Goal: Contribute content

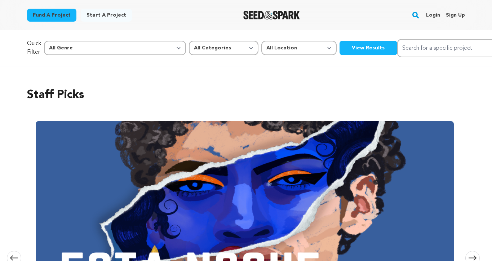
scroll to position [1141, 0]
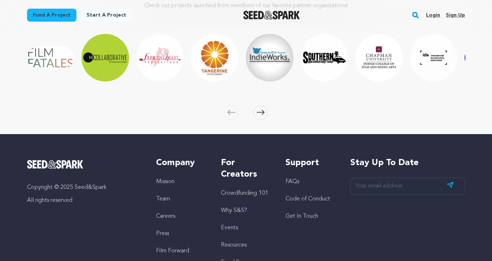
click at [349, 13] on div "Fund a project Start a project Search Login Sign up Start a project Fund a proj…" at bounding box center [241, 15] width 450 height 19
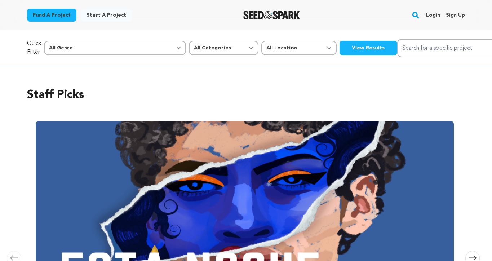
scroll to position [0, 0]
click at [436, 14] on link "Login" at bounding box center [433, 15] width 14 height 12
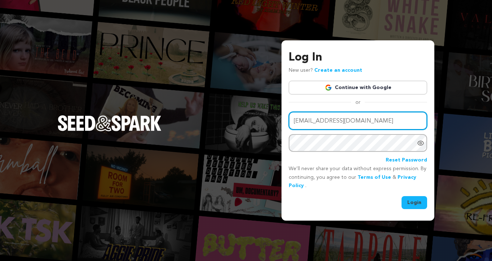
type input "5mendozam@gmail.com"
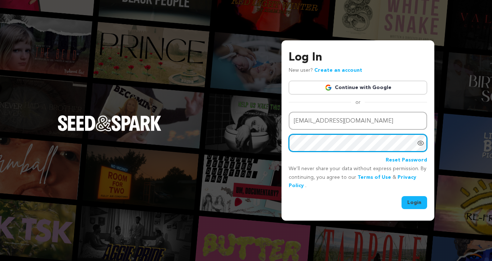
click at [415, 202] on button "Login" at bounding box center [415, 202] width 26 height 13
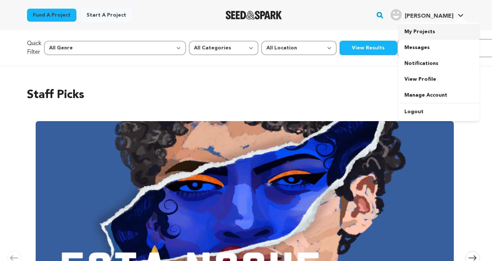
click at [427, 28] on link "My Projects" at bounding box center [439, 32] width 81 height 16
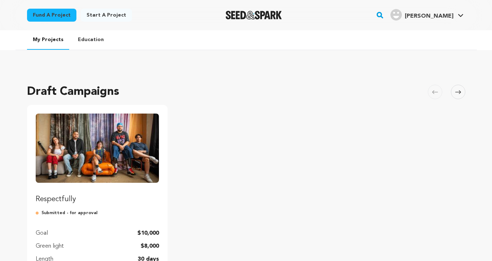
click at [97, 148] on img "Fund Respectfully" at bounding box center [98, 148] width 124 height 69
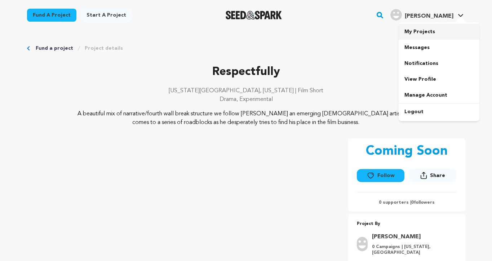
click at [427, 31] on link "My Projects" at bounding box center [439, 32] width 81 height 16
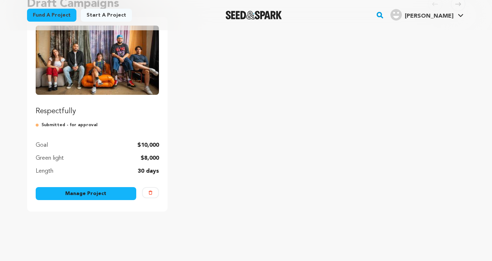
scroll to position [97, 0]
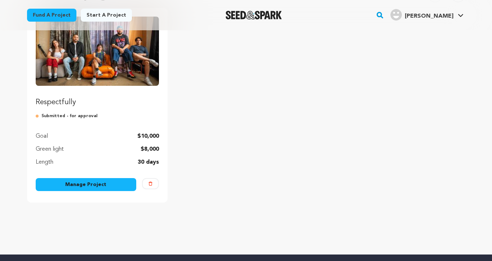
click at [112, 185] on link "Manage Project" at bounding box center [86, 184] width 101 height 13
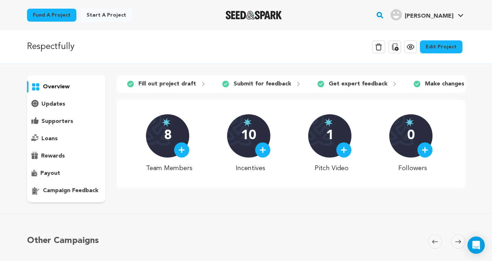
click at [451, 44] on link "Edit Project" at bounding box center [441, 46] width 43 height 13
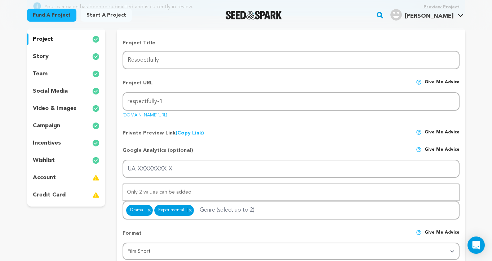
scroll to position [92, 0]
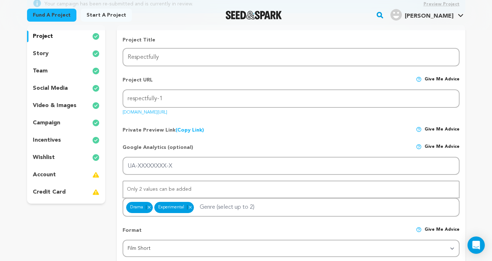
click at [45, 54] on p "story" at bounding box center [41, 53] width 16 height 9
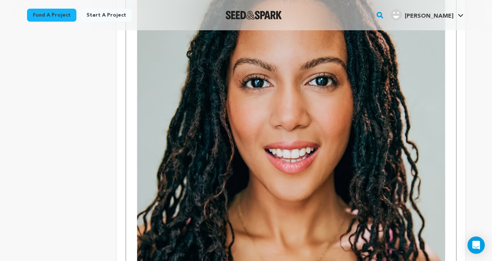
scroll to position [1167, 0]
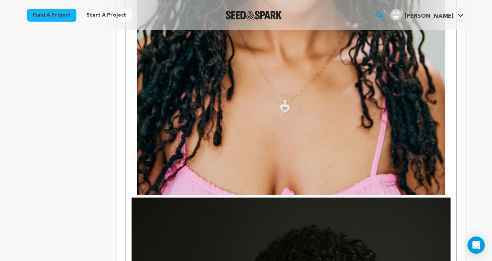
click at [241, 75] on img at bounding box center [291, 0] width 319 height 387
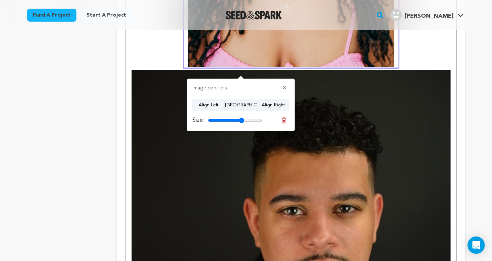
drag, startPoint x: 260, startPoint y: 119, endPoint x: 242, endPoint y: 119, distance: 18.4
click at [242, 119] on input "range" at bounding box center [235, 121] width 54 height 6
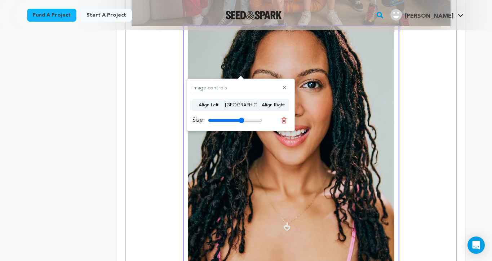
scroll to position [943, 0]
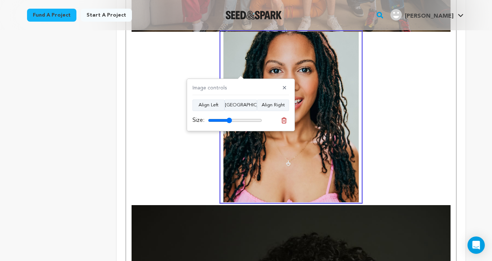
drag, startPoint x: 242, startPoint y: 119, endPoint x: 229, endPoint y: 119, distance: 12.6
type input "44"
click at [229, 119] on input "range" at bounding box center [235, 121] width 54 height 6
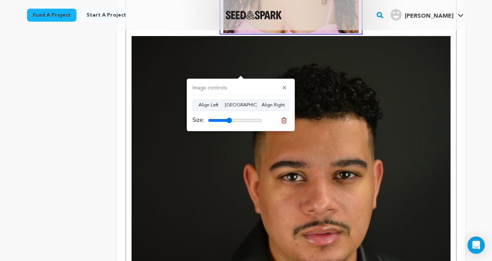
scroll to position [1120, 0]
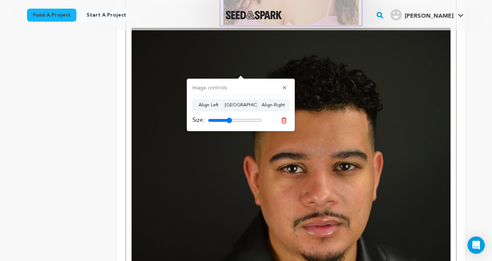
click at [355, 125] on img at bounding box center [291, 223] width 319 height 390
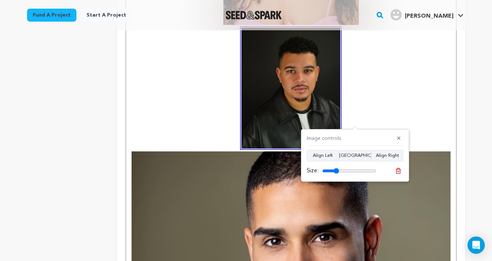
drag, startPoint x: 373, startPoint y: 168, endPoint x: 337, endPoint y: 168, distance: 36.1
click at [337, 168] on input "range" at bounding box center [349, 171] width 54 height 6
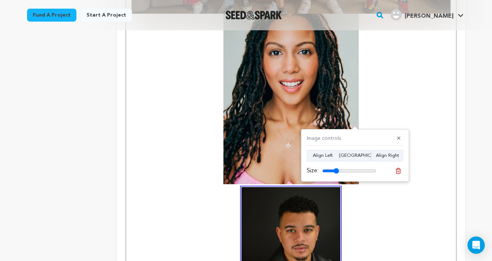
scroll to position [960, 0]
click at [331, 155] on button "Align Left" at bounding box center [323, 156] width 32 height 12
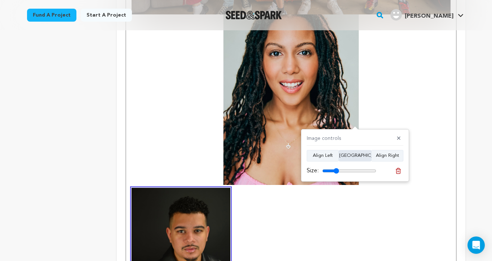
click at [357, 155] on button "Align Center" at bounding box center [355, 156] width 32 height 12
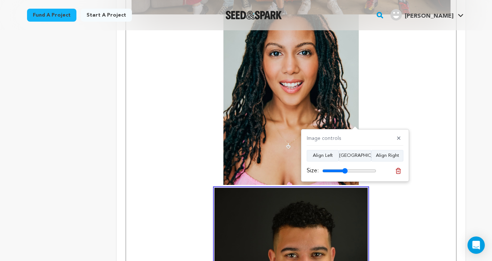
drag, startPoint x: 337, startPoint y: 168, endPoint x: 345, endPoint y: 168, distance: 8.3
type input "47"
click at [345, 168] on input "range" at bounding box center [349, 171] width 54 height 6
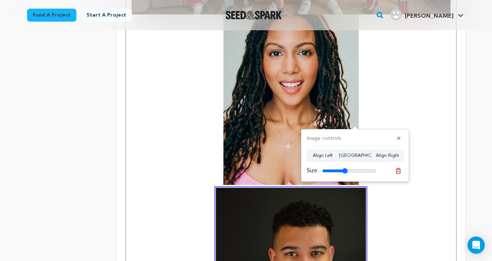
click at [264, 105] on img at bounding box center [291, 99] width 140 height 171
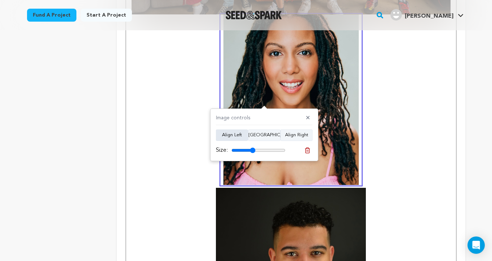
click at [239, 135] on button "Align Left" at bounding box center [232, 135] width 32 height 12
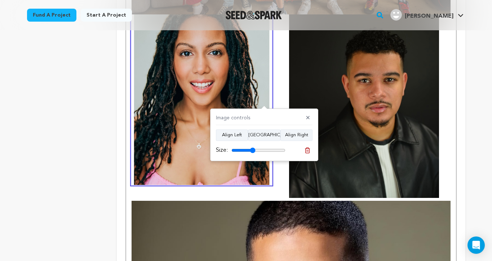
click at [277, 115] on div "Image controls ✕" at bounding box center [264, 119] width 97 height 11
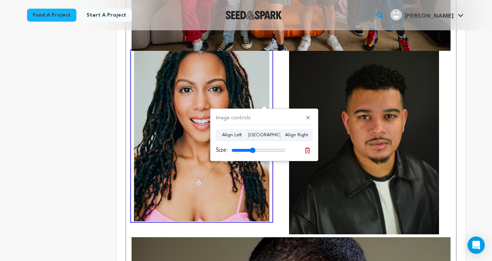
scroll to position [924, 0]
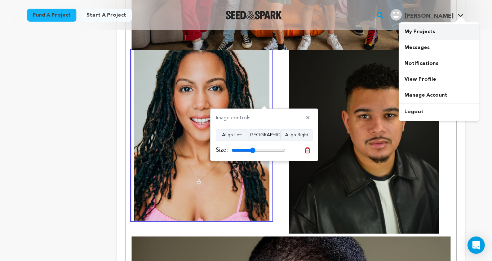
click at [409, 32] on link "My Projects" at bounding box center [439, 32] width 81 height 16
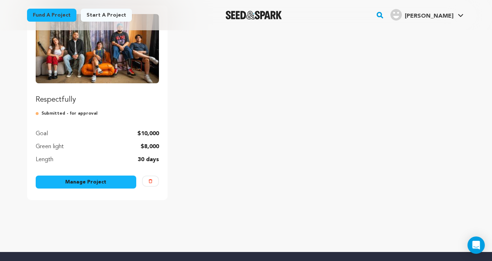
scroll to position [86, 0]
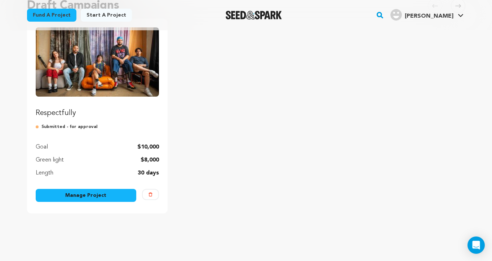
click at [134, 80] on img "Fund Respectfully" at bounding box center [98, 61] width 124 height 69
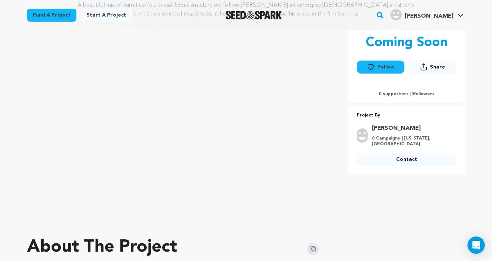
scroll to position [62, 0]
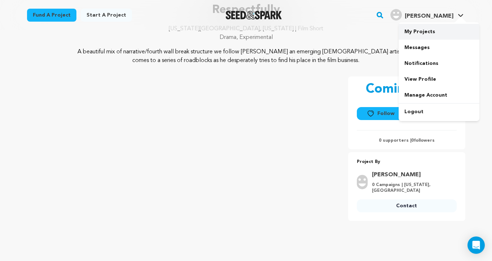
click at [418, 31] on link "My Projects" at bounding box center [439, 32] width 81 height 16
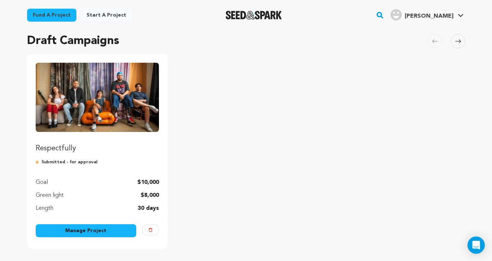
scroll to position [52, 0]
